Goal: Task Accomplishment & Management: Manage account settings

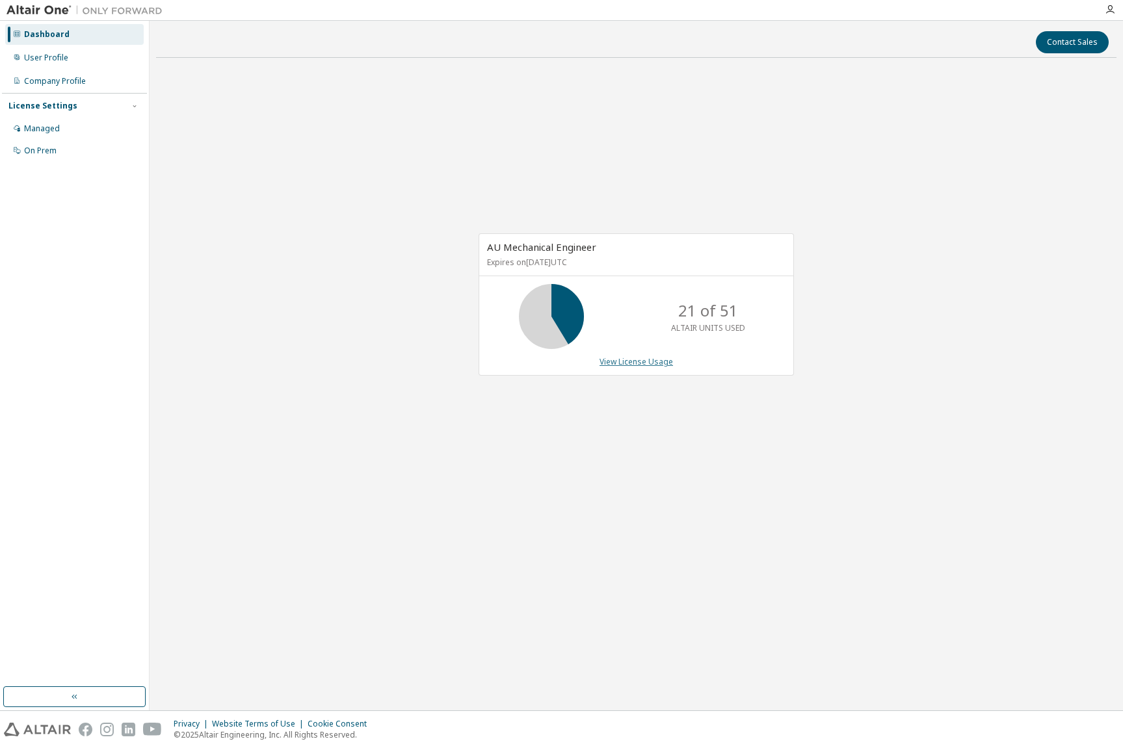
click at [626, 362] on link "View License Usage" at bounding box center [635, 361] width 73 height 11
click at [1111, 10] on icon "button" at bounding box center [1109, 10] width 10 height 10
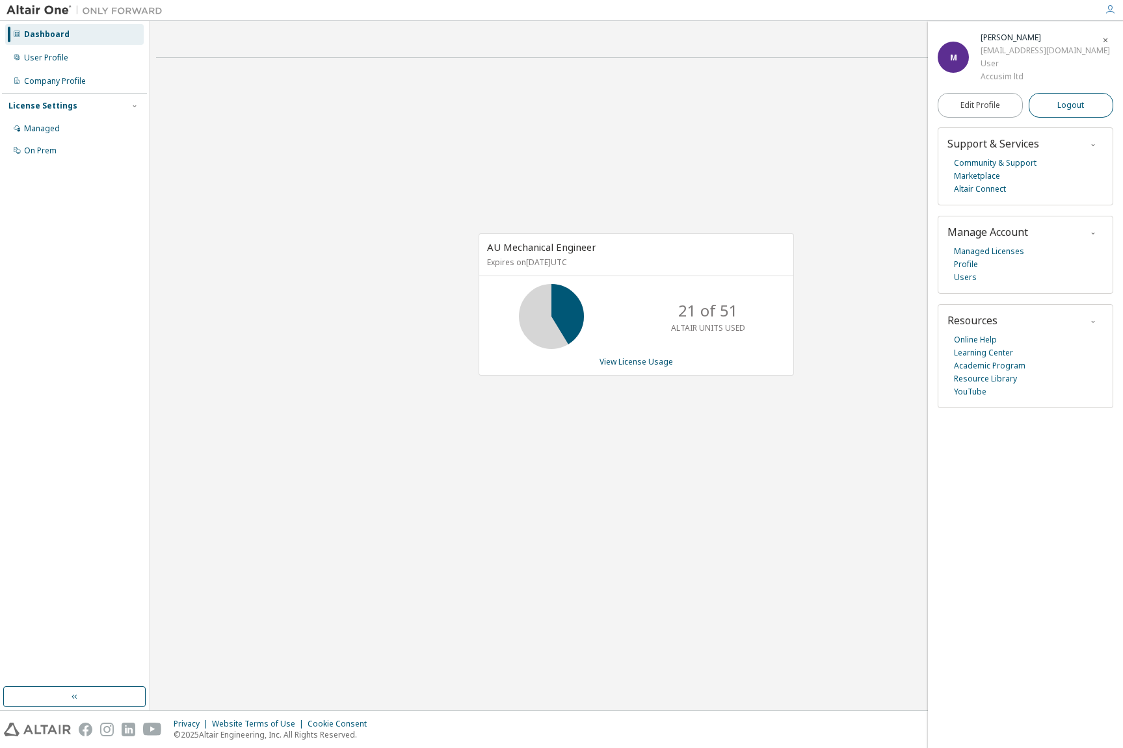
click at [1071, 106] on span "Logout" at bounding box center [1070, 105] width 27 height 13
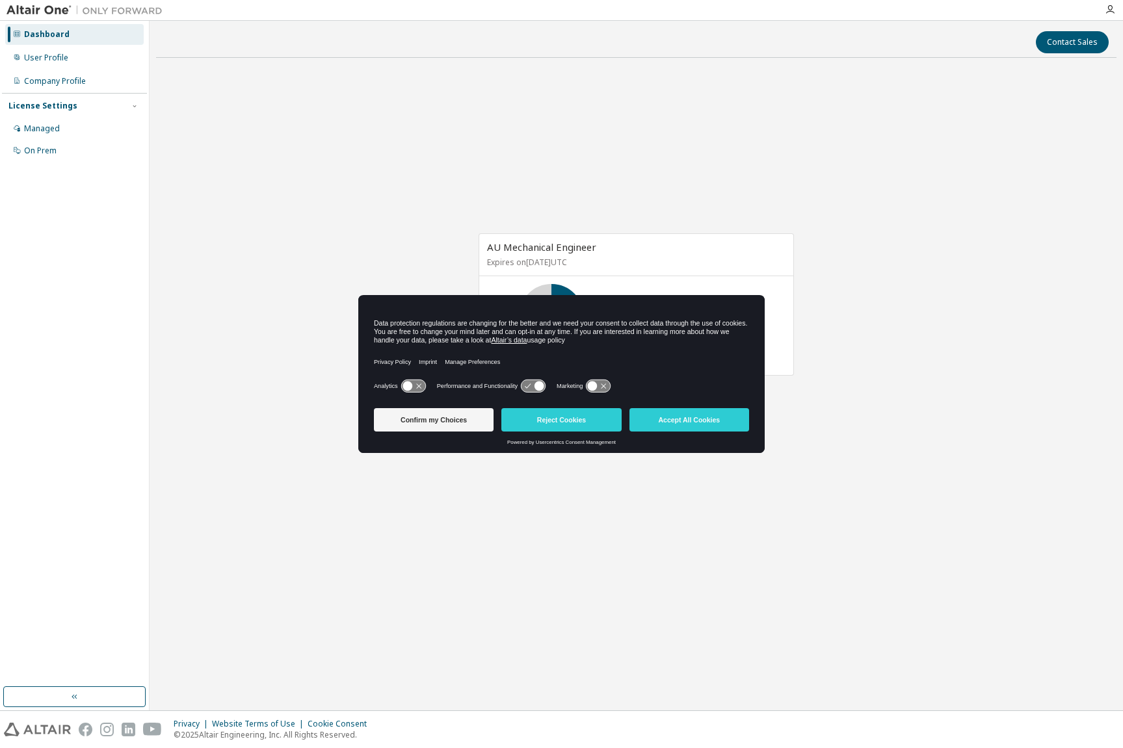
click at [671, 418] on button "Accept All Cookies" at bounding box center [689, 419] width 120 height 23
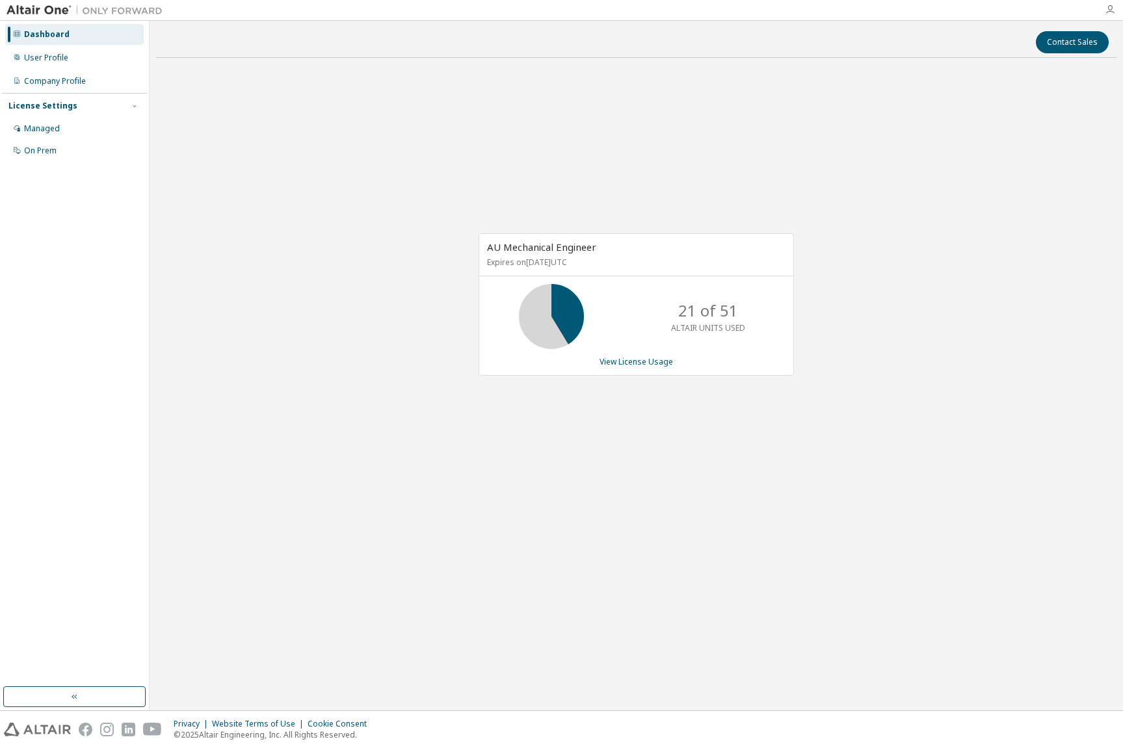
click at [1111, 8] on icon "button" at bounding box center [1109, 10] width 10 height 10
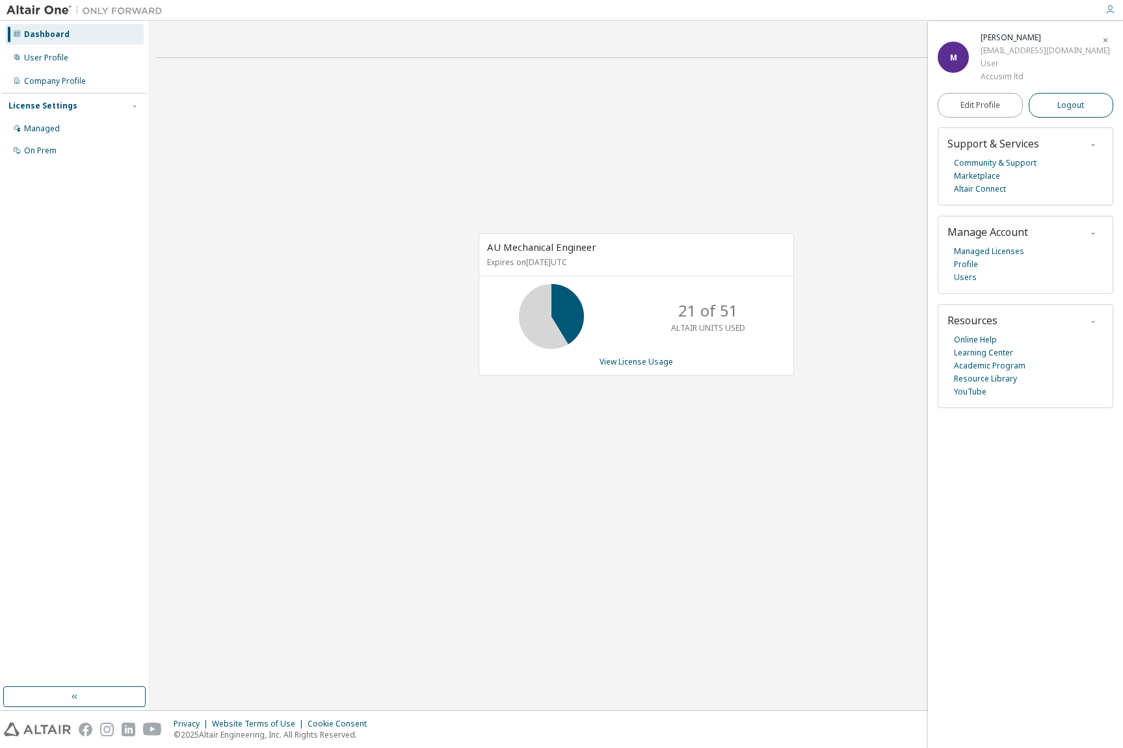
click at [1076, 106] on span "Logout" at bounding box center [1070, 105] width 27 height 13
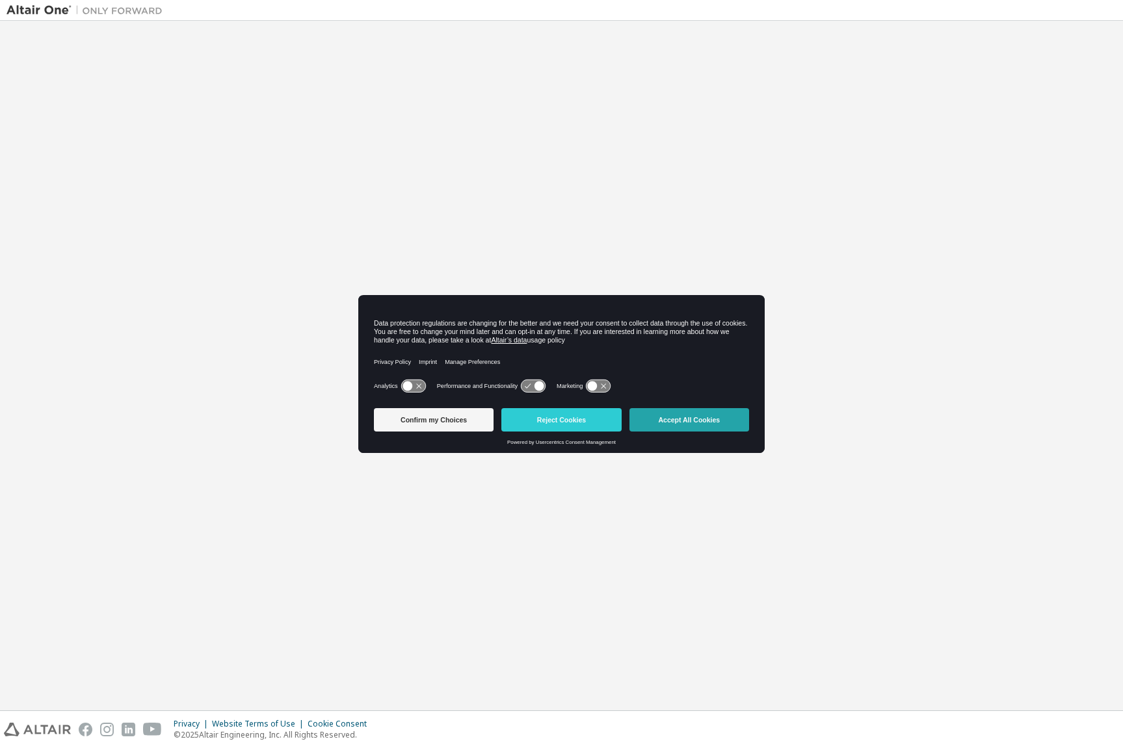
click at [734, 421] on button "Accept All Cookies" at bounding box center [689, 419] width 120 height 23
